Goal: Task Accomplishment & Management: Complete application form

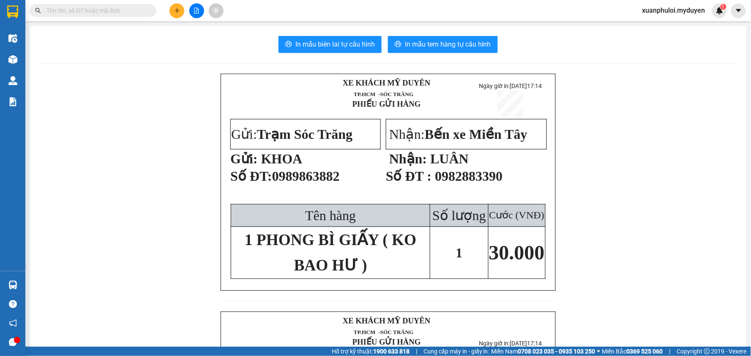
click at [178, 14] on button at bounding box center [177, 10] width 15 height 15
click at [212, 36] on div "Tạo đơn hàng" at bounding box center [206, 32] width 63 height 16
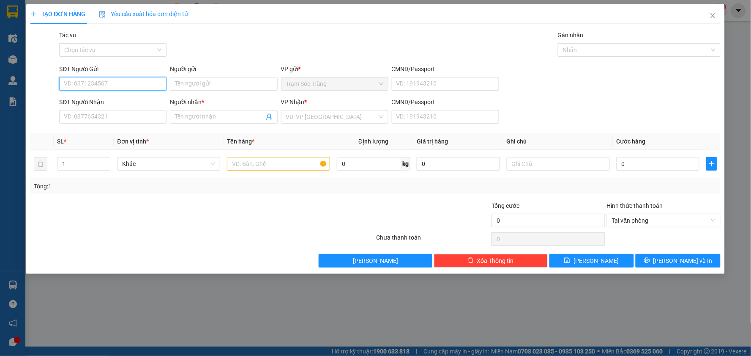
click at [109, 82] on input "SĐT Người Gửi" at bounding box center [112, 84] width 107 height 14
click at [110, 96] on div "0329000762 - HUY" at bounding box center [112, 100] width 97 height 9
type input "0329000762"
type input "HUY"
type input "0937873836"
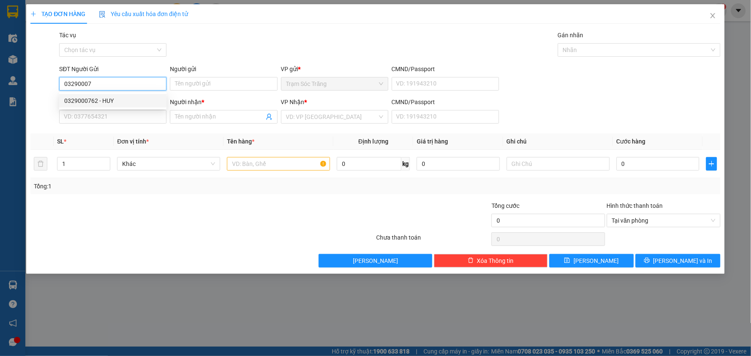
type input "LABO HB"
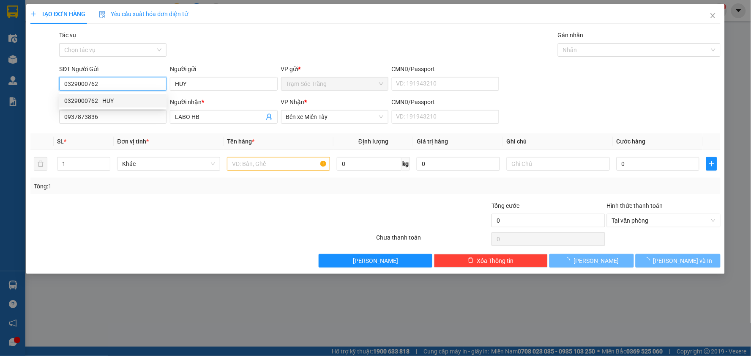
type input "40.000"
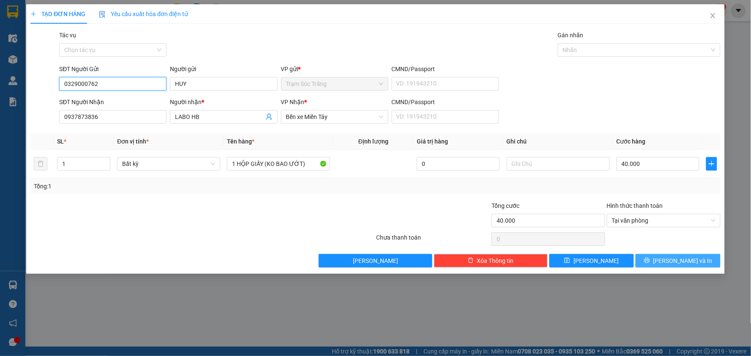
type input "0329000762"
click at [669, 262] on button "[PERSON_NAME] và In" at bounding box center [678, 261] width 85 height 14
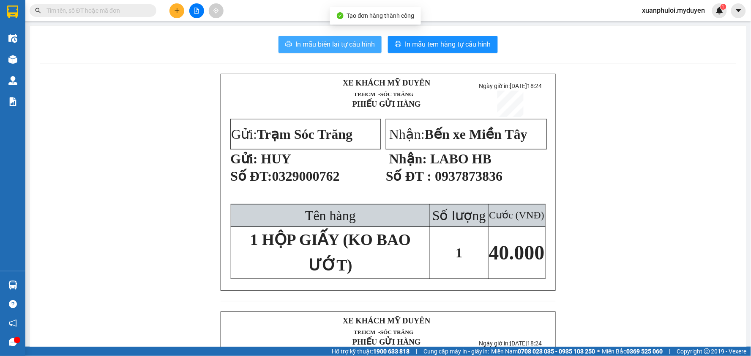
click at [329, 44] on span "In mẫu biên lai tự cấu hình" at bounding box center [336, 44] width 80 height 11
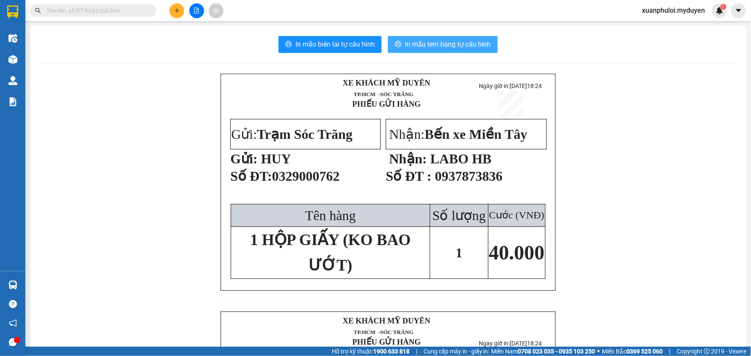
click at [446, 41] on span "In mẫu tem hàng tự cấu hình" at bounding box center [448, 44] width 86 height 11
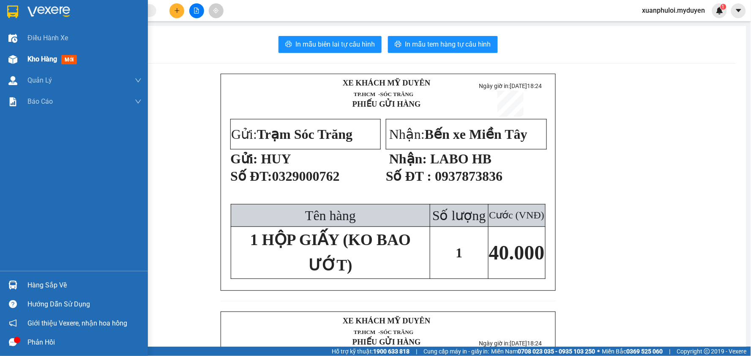
click at [34, 56] on span "Kho hàng" at bounding box center [42, 59] width 30 height 8
